Goal: Information Seeking & Learning: Find specific fact

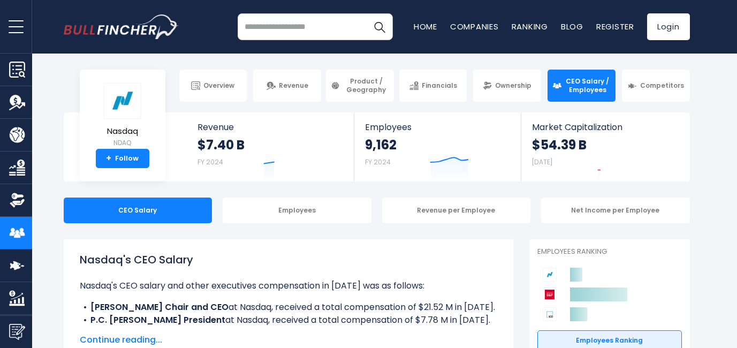
scroll to position [130, 0]
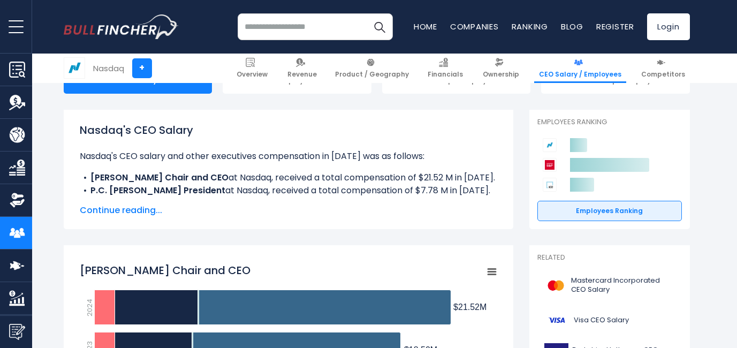
click at [149, 210] on span "Continue reading..." at bounding box center [289, 210] width 418 height 13
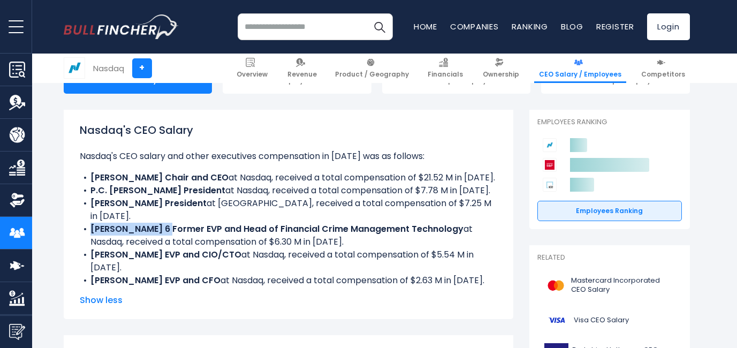
drag, startPoint x: 165, startPoint y: 230, endPoint x: 92, endPoint y: 229, distance: 73.9
click at [92, 229] on b "[PERSON_NAME] 6 Former EVP and Head of Financial Crime Management Technology" at bounding box center [277, 229] width 373 height 12
copy b "[PERSON_NAME]"
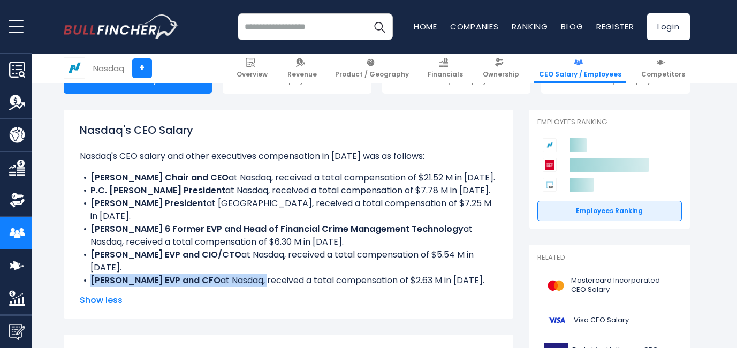
drag, startPoint x: 277, startPoint y: 281, endPoint x: 81, endPoint y: 280, distance: 195.5
click at [81, 280] on li "[PERSON_NAME] EVP and CFO at [GEOGRAPHIC_DATA], received a total compensation o…" at bounding box center [289, 280] width 418 height 13
copy li "[PERSON_NAME] EVP and CFO at [GEOGRAPHIC_DATA],"
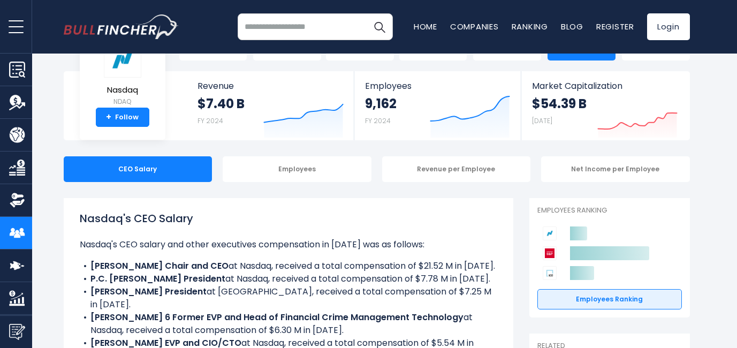
scroll to position [46, 0]
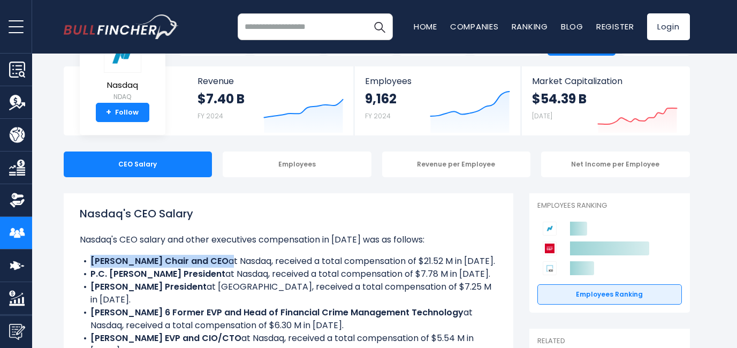
drag, startPoint x: 239, startPoint y: 261, endPoint x: 91, endPoint y: 259, distance: 147.8
click at [91, 259] on li "[PERSON_NAME] Chair and CEO at Nasdaq, received a total compensation of $21.52 …" at bounding box center [289, 261] width 418 height 13
copy li "[PERSON_NAME] Chair and CEO"
